Goal: Transaction & Acquisition: Purchase product/service

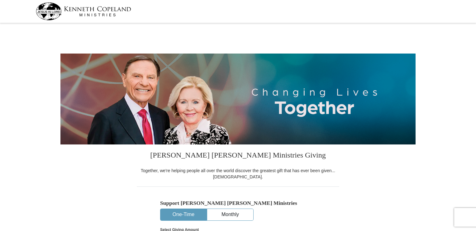
select select "TX"
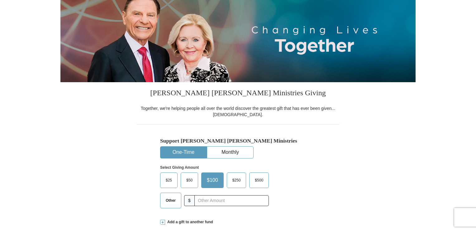
scroll to position [63, 0]
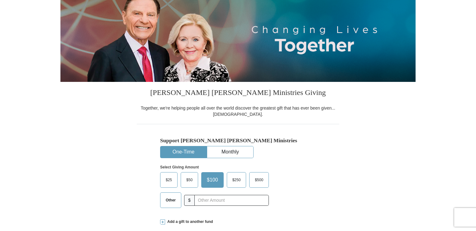
click at [193, 181] on span "$50" at bounding box center [189, 179] width 12 height 9
click at [0, 0] on input "$50" at bounding box center [0, 0] width 0 height 0
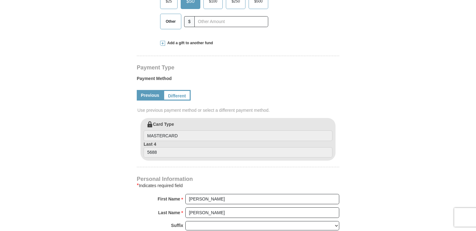
scroll to position [243, 0]
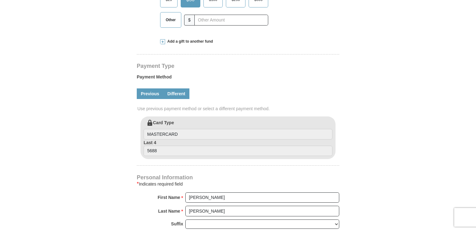
click at [181, 94] on link "Different" at bounding box center [176, 93] width 26 height 11
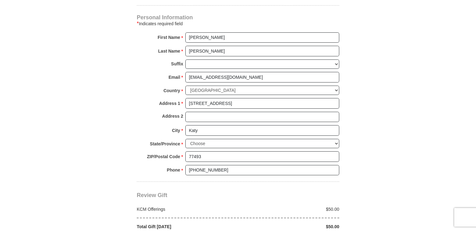
scroll to position [466, 0]
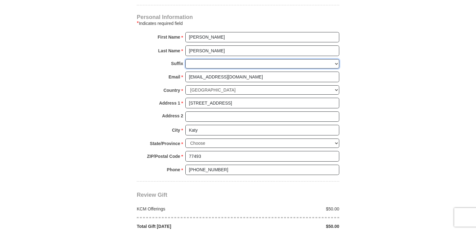
click at [332, 64] on select "Jr Sr I II III IV V VI" at bounding box center [262, 64] width 154 height 10
click at [330, 64] on select "Jr Sr I II III IV V VI" at bounding box center [262, 64] width 154 height 10
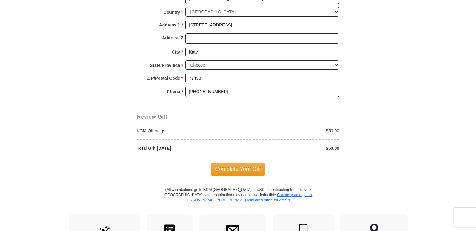
scroll to position [545, 0]
click at [247, 164] on span "Complete Your Gift" at bounding box center [238, 168] width 55 height 13
